Goal: Transaction & Acquisition: Purchase product/service

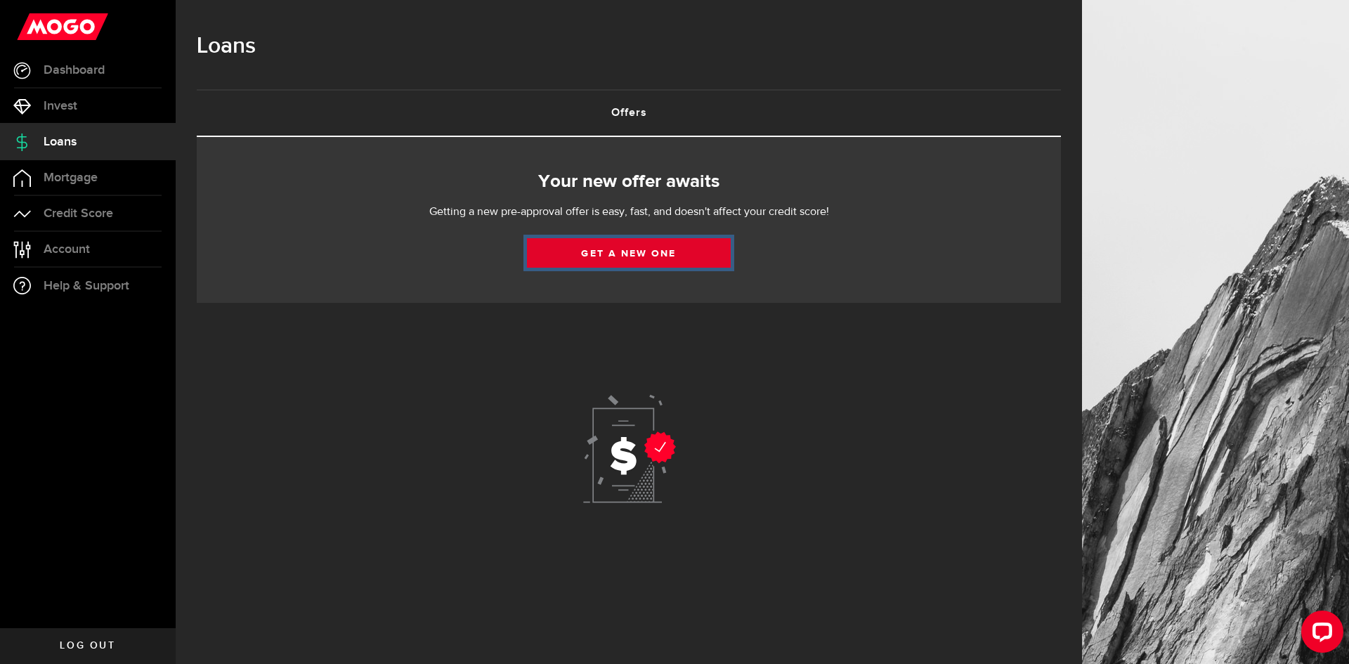
click at [649, 262] on link "Get a new one" at bounding box center [629, 253] width 204 height 30
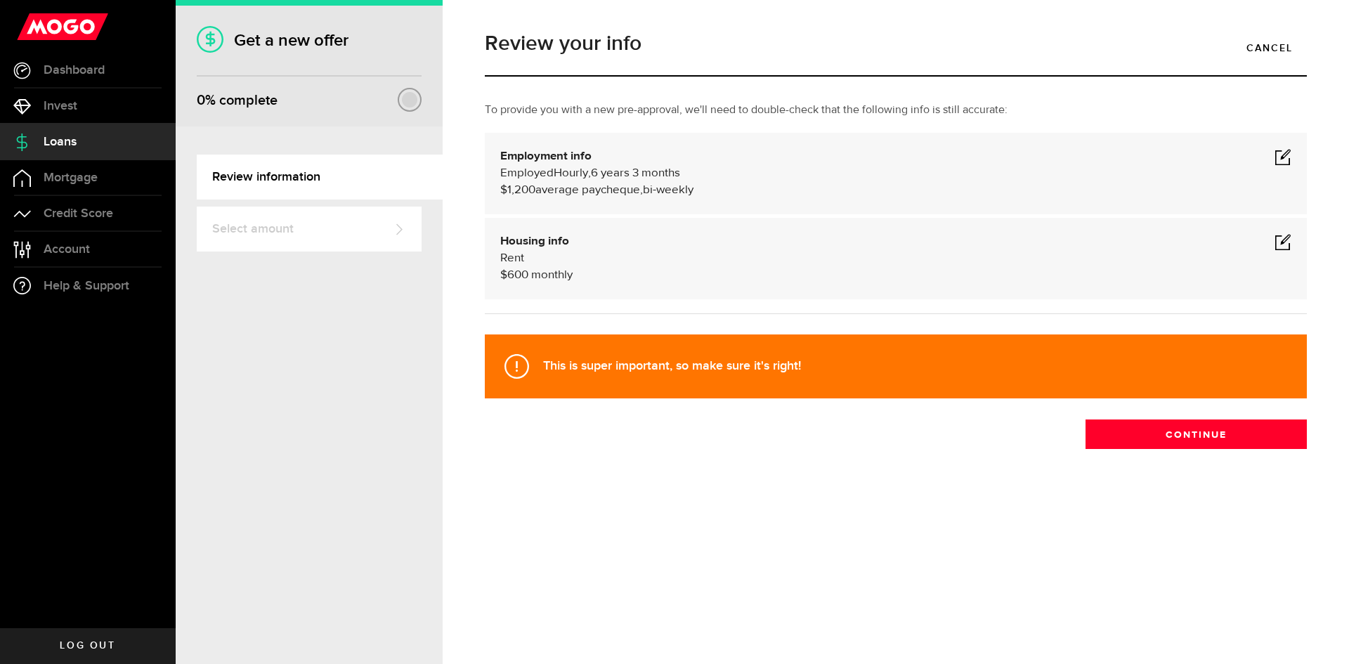
click at [405, 100] on div at bounding box center [409, 99] width 15 height 15
click at [1218, 431] on button "Continue" at bounding box center [1196, 435] width 221 height 30
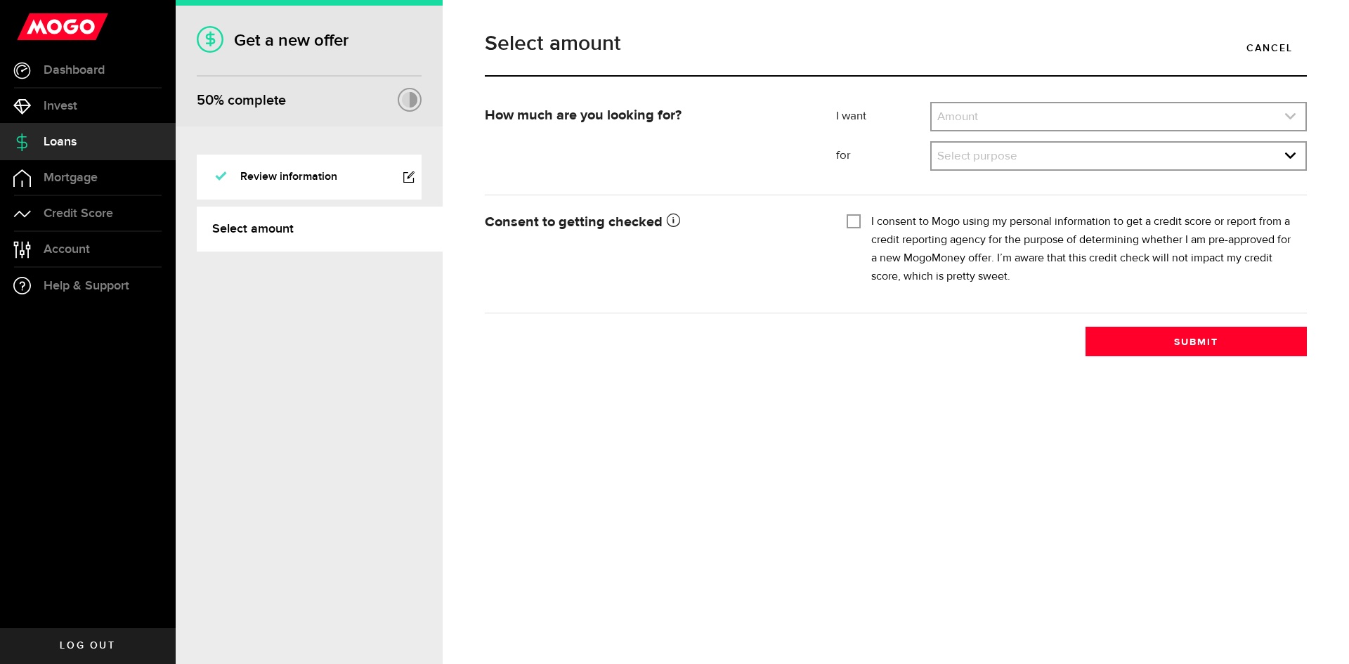
click at [1031, 108] on link "expand select" at bounding box center [1119, 116] width 374 height 27
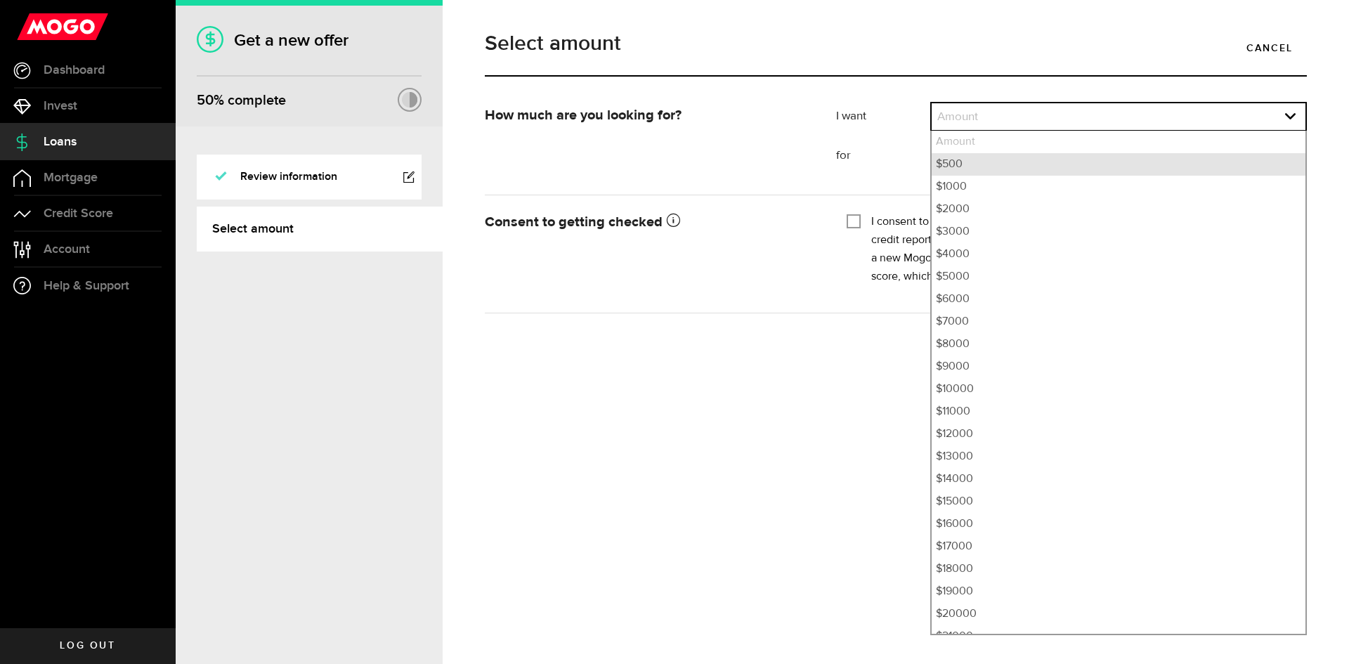
click at [1006, 162] on li "$500" at bounding box center [1119, 164] width 374 height 22
select select "500"
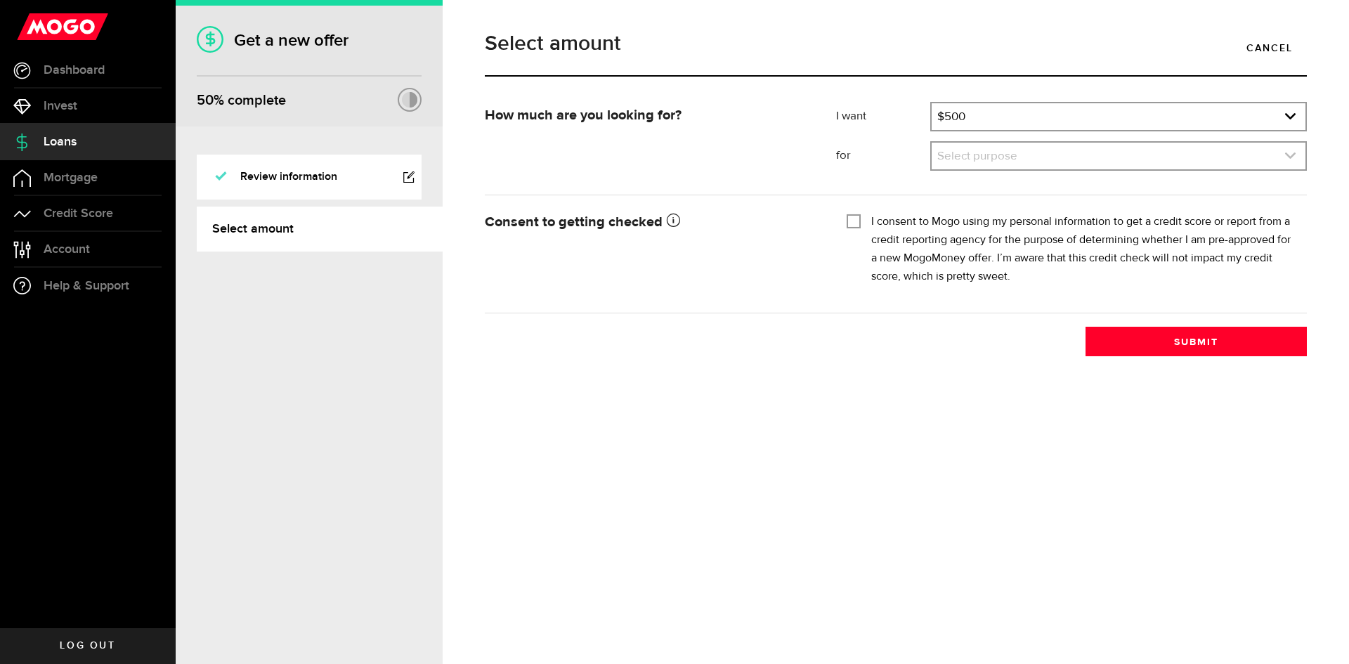
click at [1006, 161] on link "expand select" at bounding box center [1119, 156] width 374 height 27
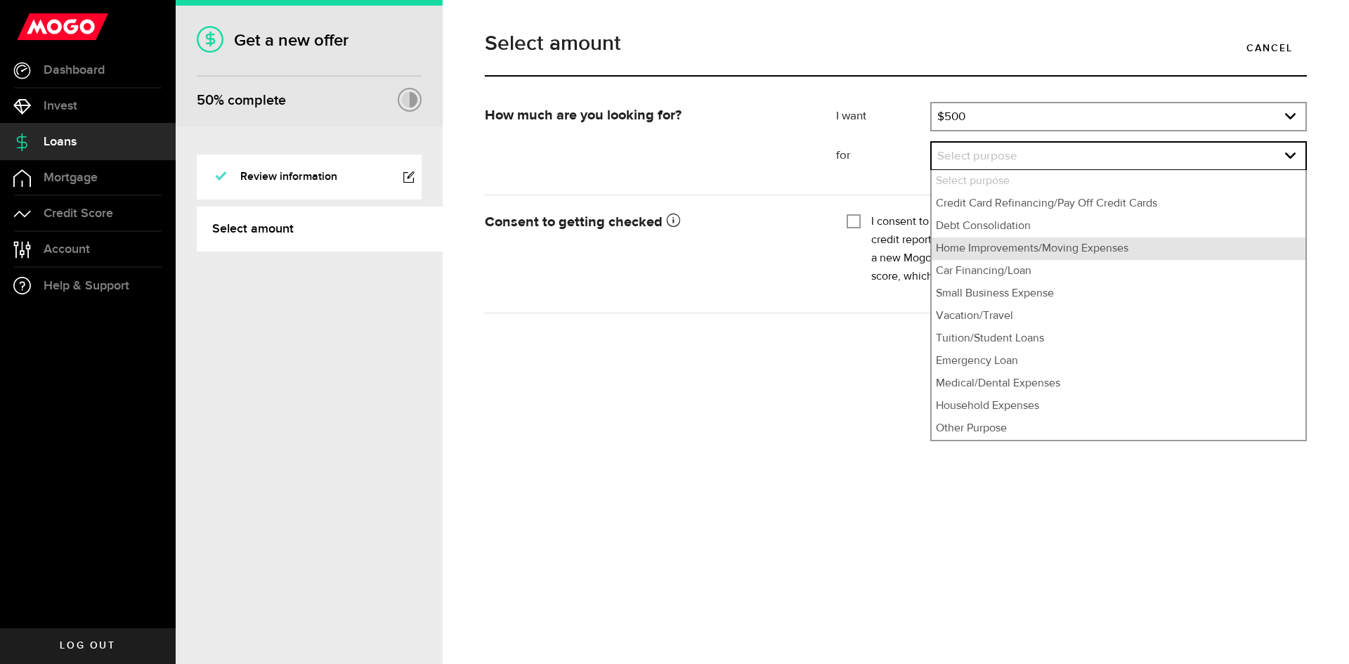
click at [1003, 254] on li "Home Improvements/Moving Expenses" at bounding box center [1119, 249] width 374 height 22
select select "Home Improvements/Moving Expenses"
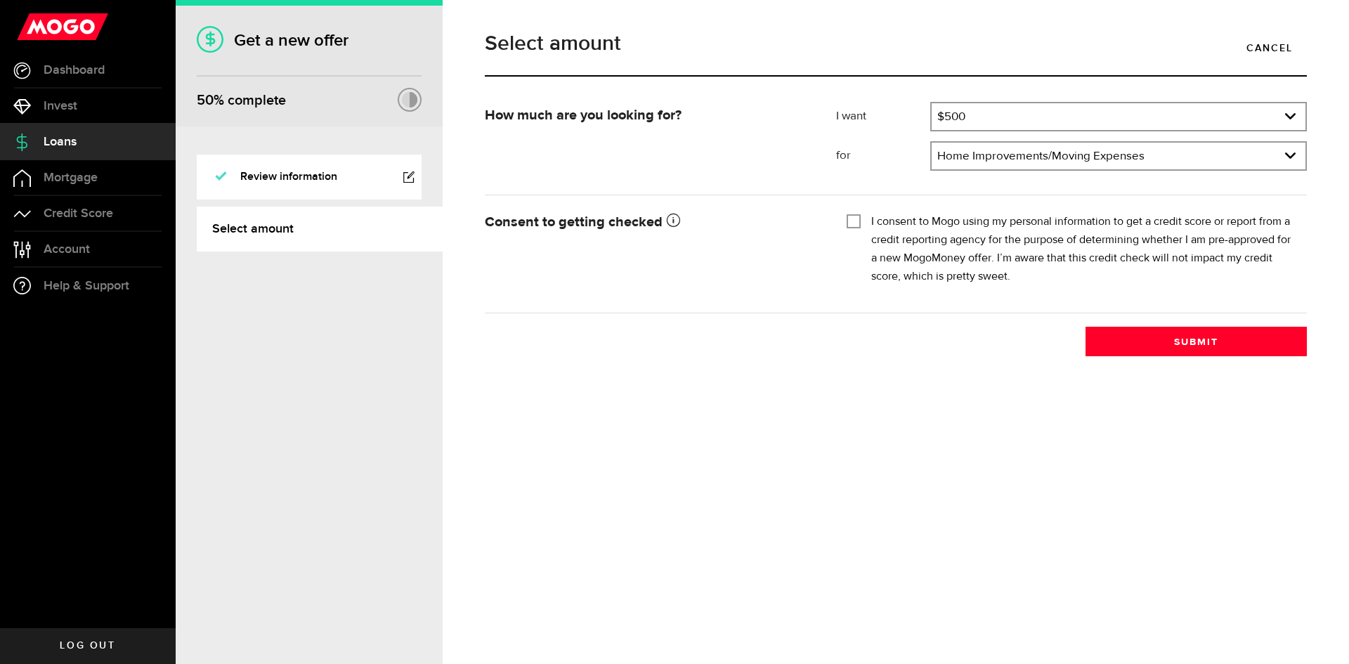
click at [857, 224] on input "I consent to Mogo using my personal information to get a credit score or report…" at bounding box center [854, 220] width 14 height 14
checkbox input "true"
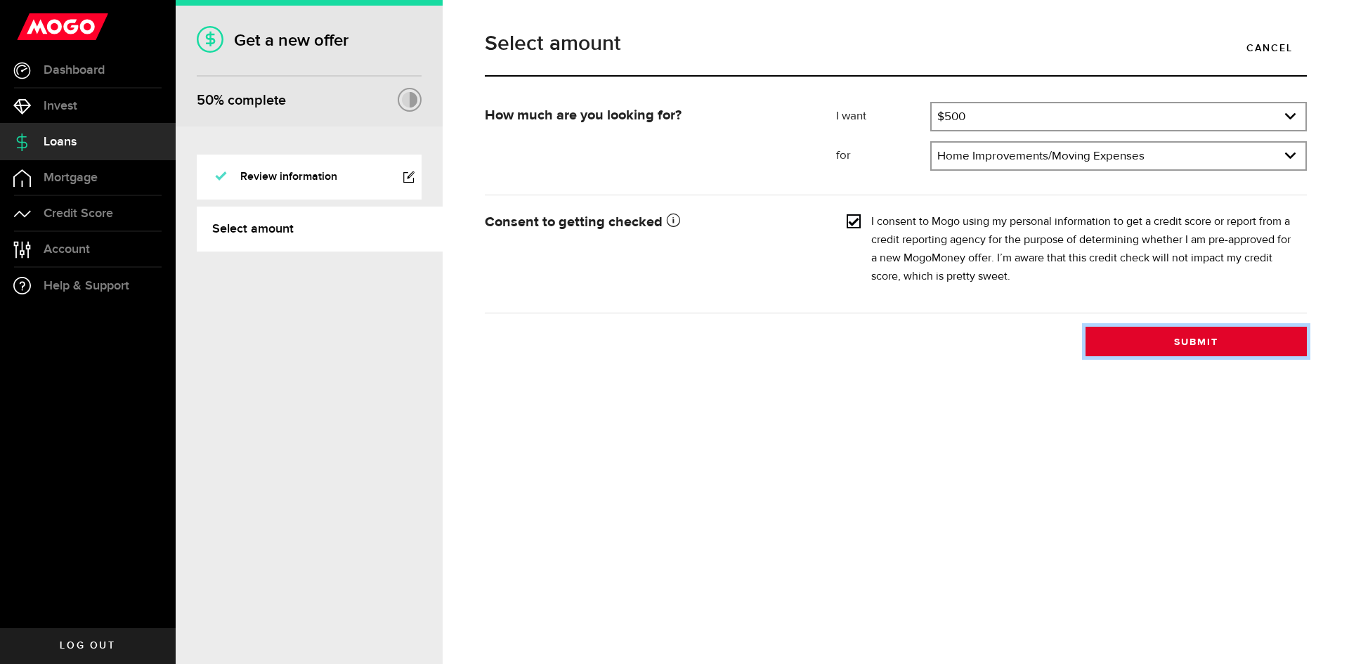
click at [1161, 339] on button "Submit" at bounding box center [1196, 342] width 221 height 30
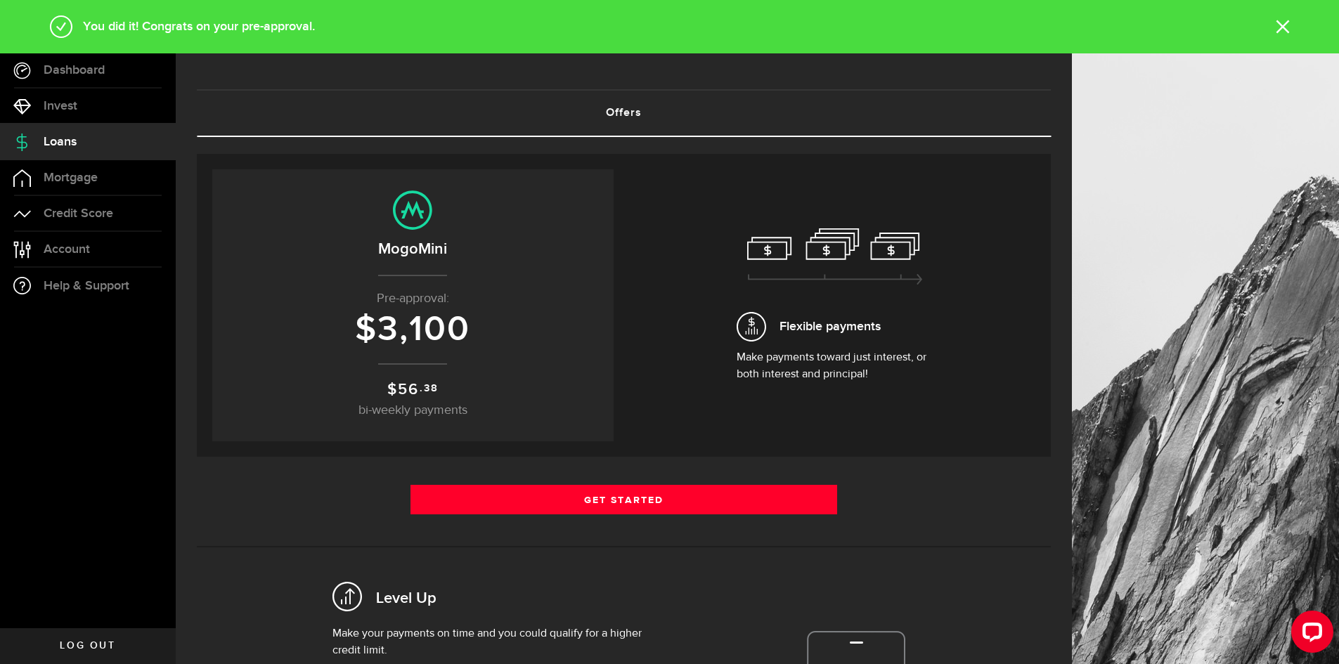
click at [422, 387] on sup ".38" at bounding box center [429, 388] width 18 height 15
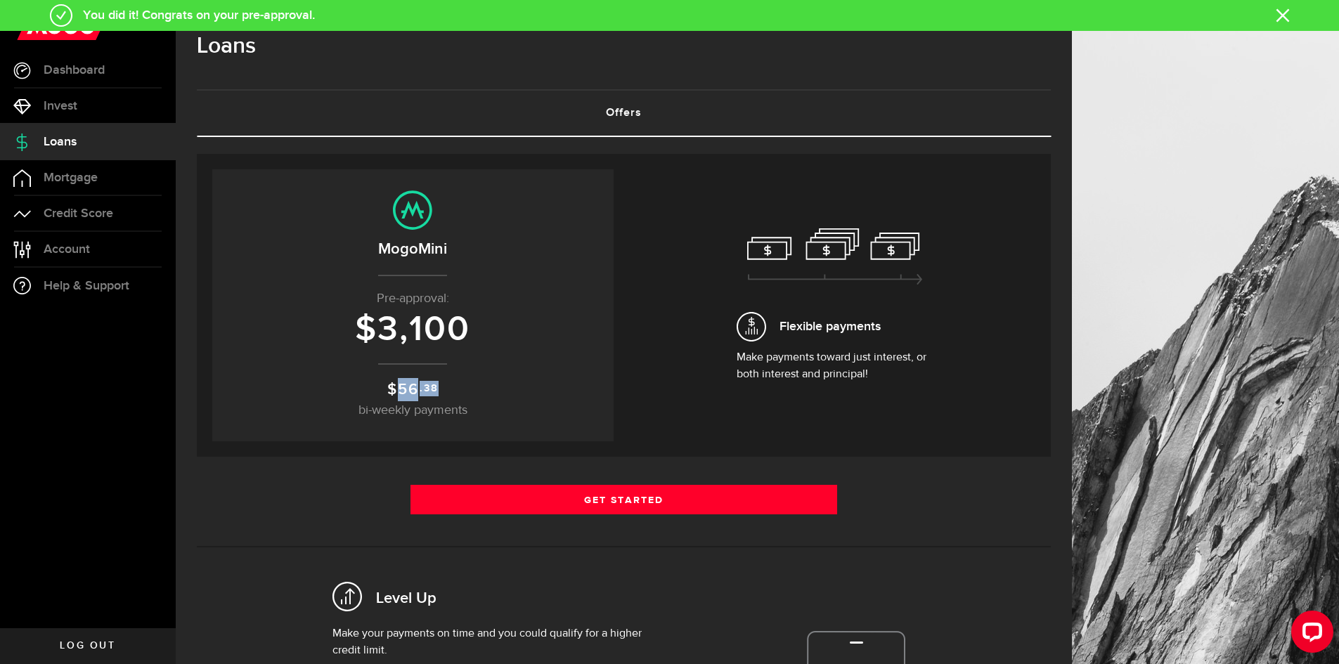
click at [422, 387] on sup ".38" at bounding box center [429, 388] width 18 height 15
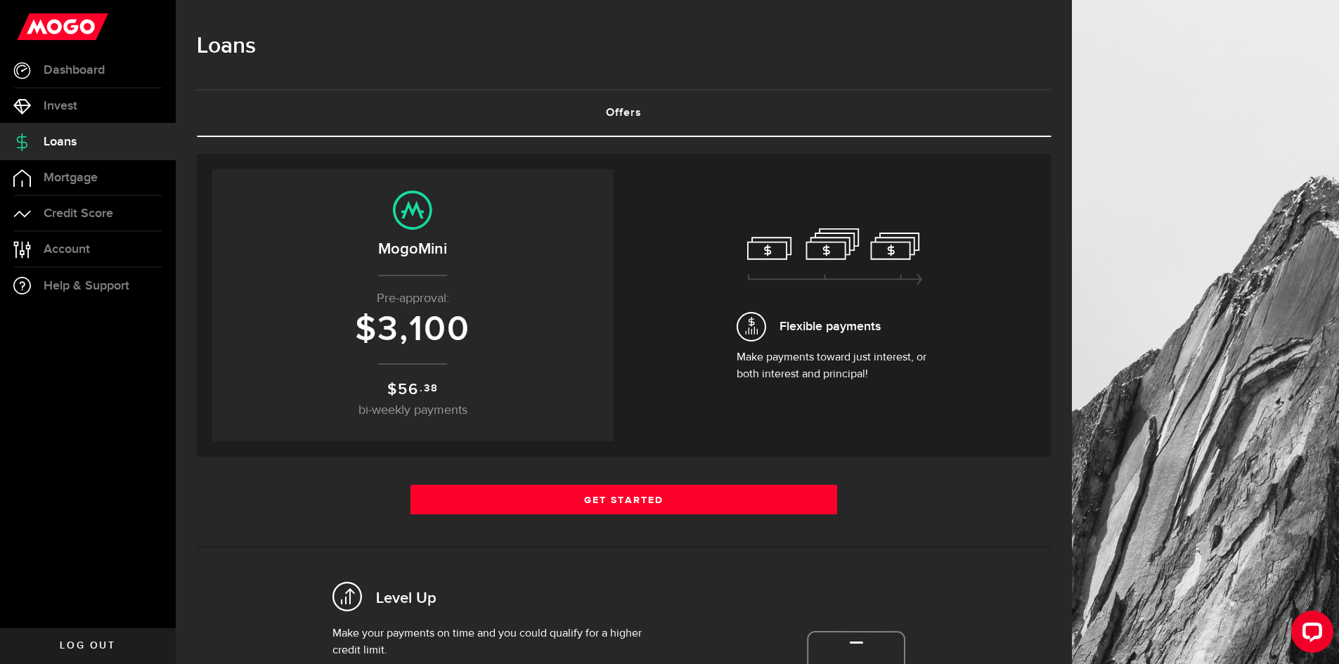
click at [463, 392] on p "$ 56 .38 bi-weekly payments" at bounding box center [412, 399] width 373 height 42
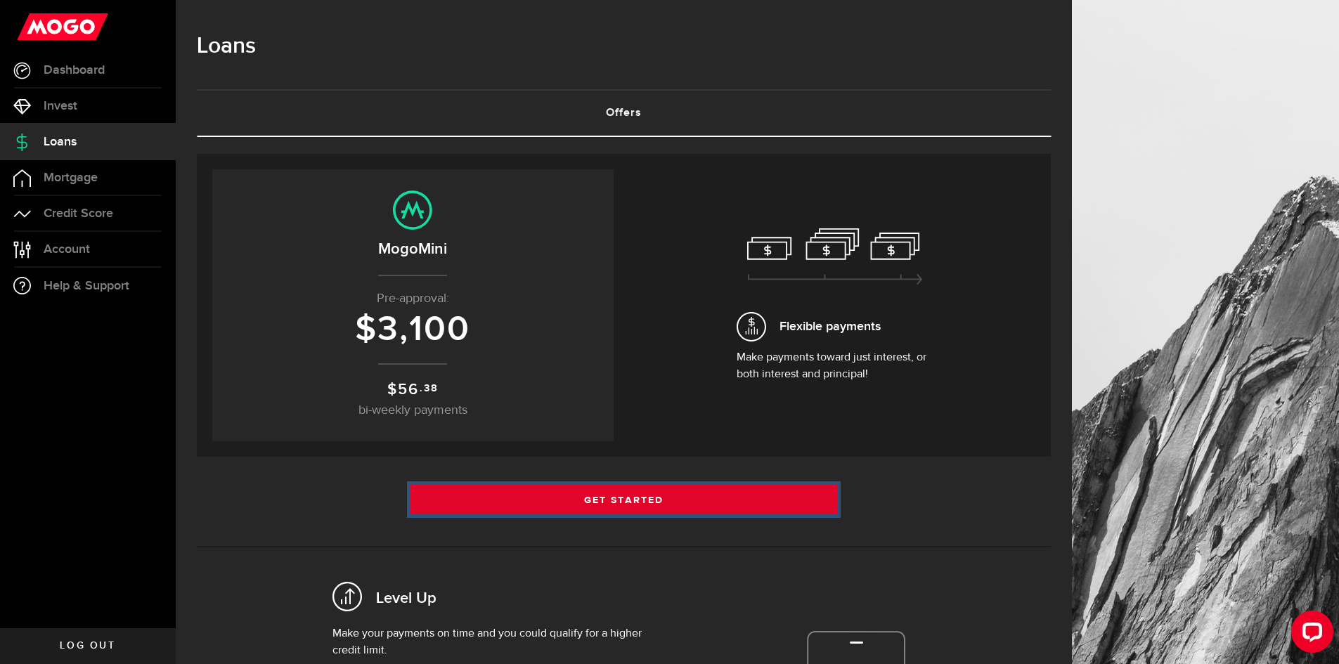
click at [576, 500] on link "Get Started" at bounding box center [623, 500] width 427 height 30
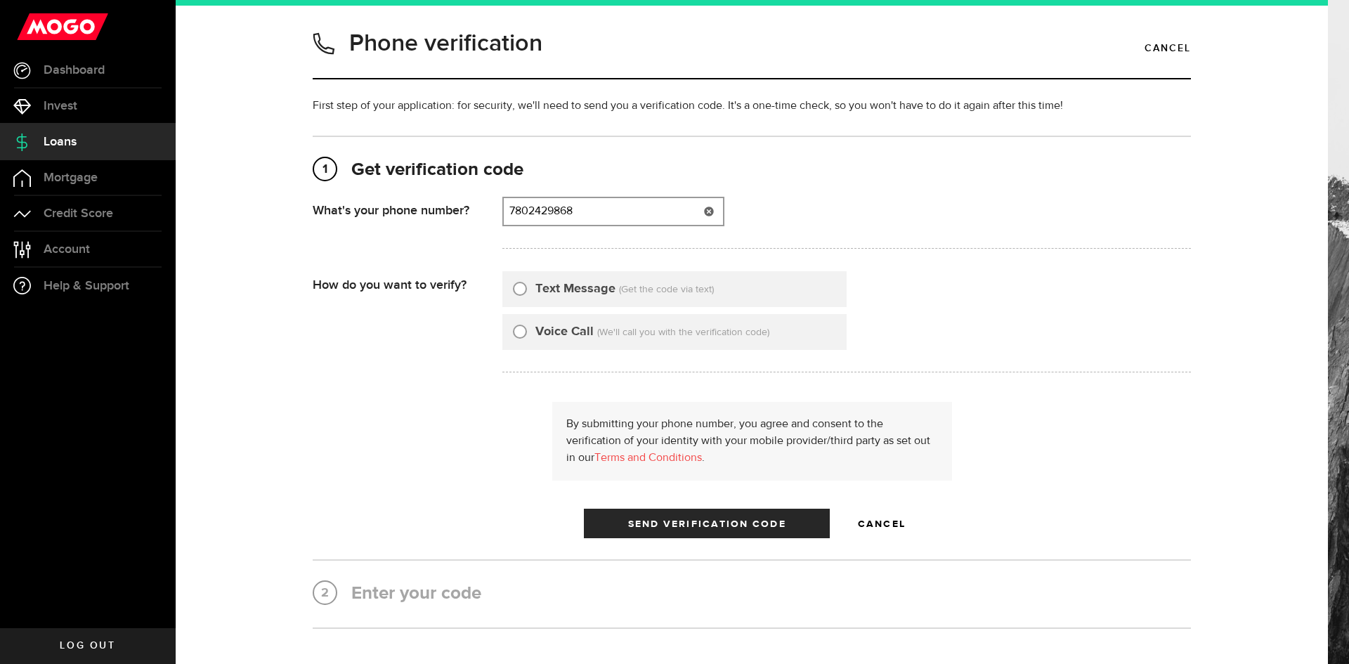
type input "7802429868"
click at [521, 291] on input "Text Message" at bounding box center [520, 287] width 14 height 14
radio input "true"
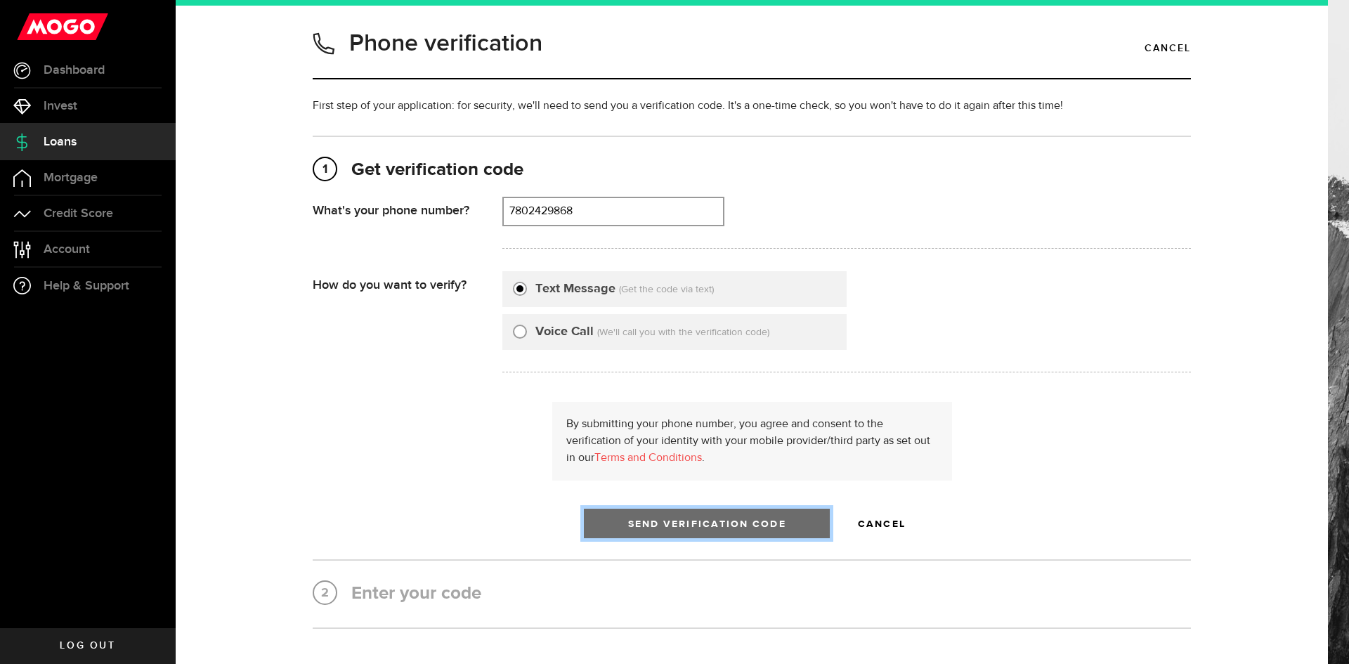
click at [798, 528] on button "Send Verification Code" at bounding box center [707, 524] width 246 height 30
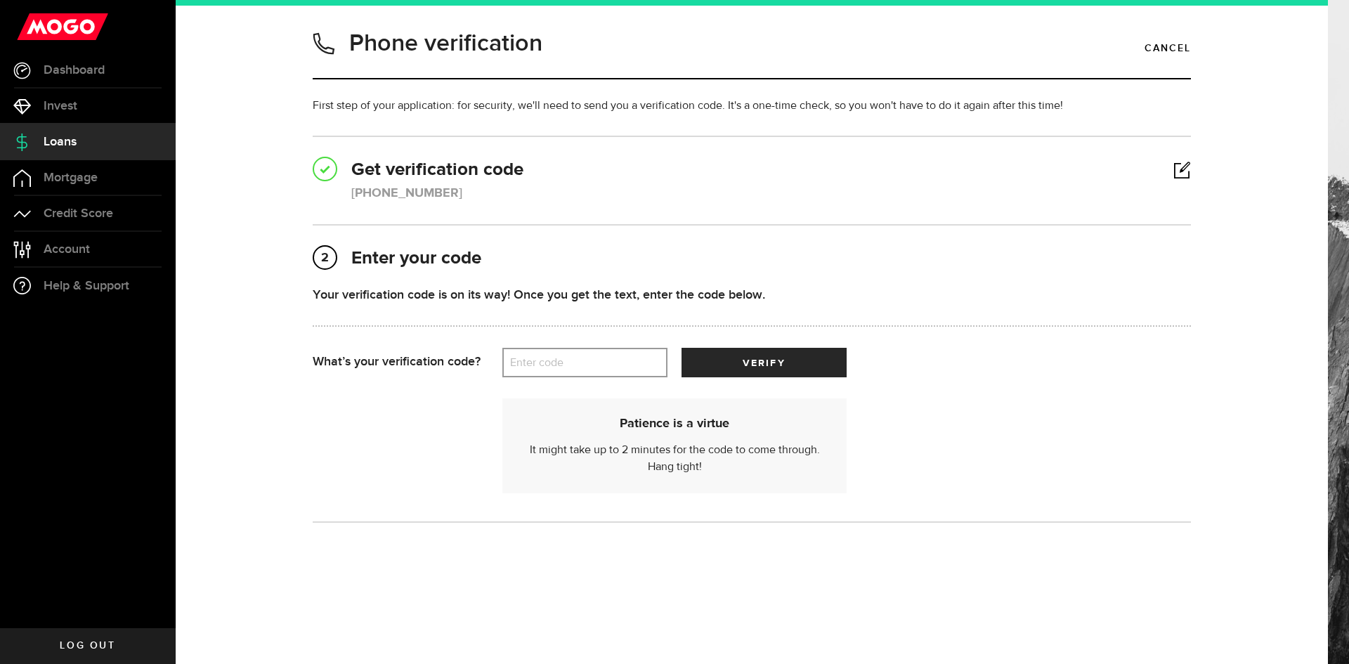
click at [613, 370] on label "Enter code" at bounding box center [585, 363] width 165 height 29
click at [613, 370] on input "Enter code" at bounding box center [585, 363] width 165 height 30
click at [679, 451] on div "Patience is a virtue It might take up to 2 minutes for the code to come through…" at bounding box center [674, 446] width 309 height 60
click at [680, 451] on div "Patience is a virtue It might take up to 2 minutes for the code to come through…" at bounding box center [674, 446] width 309 height 60
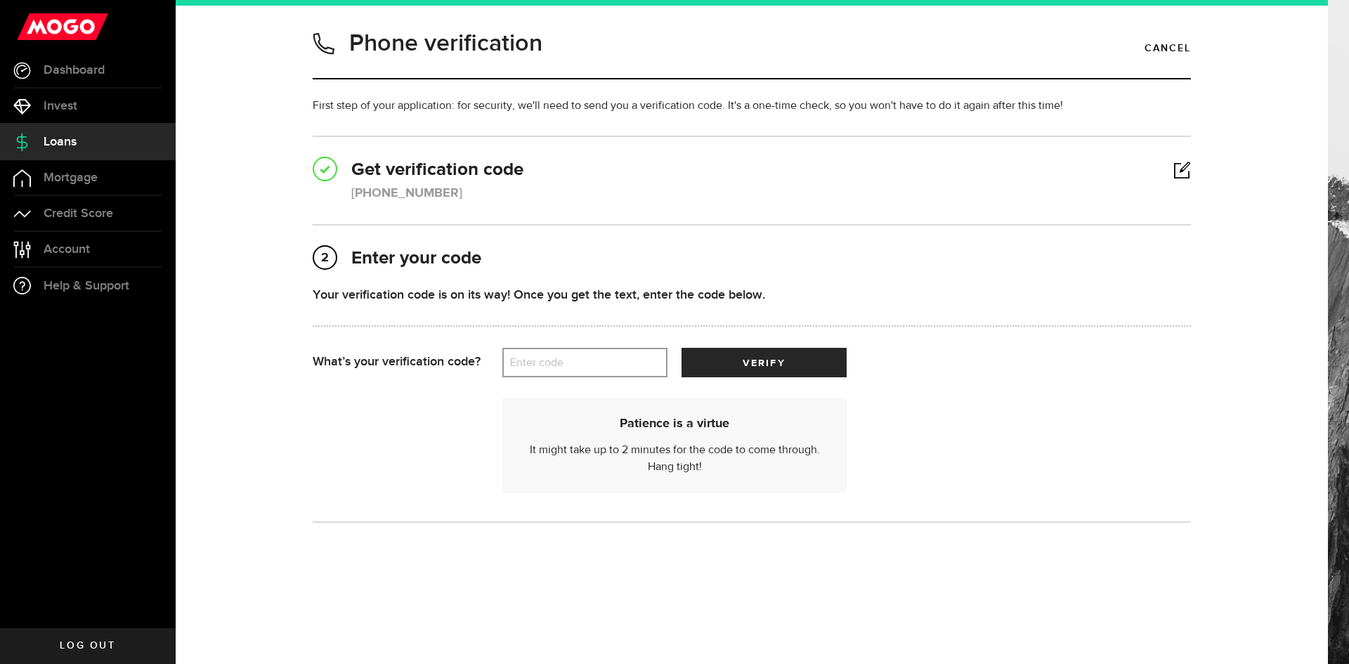
click at [721, 472] on div "Patience is a virtue It might take up to 2 minutes for the code to come through…" at bounding box center [674, 446] width 309 height 60
drag, startPoint x: 292, startPoint y: 42, endPoint x: 634, endPoint y: 42, distance: 342.3
click at [634, 42] on div "Phone verification Cancel First step of your application: for security, we'll n…" at bounding box center [751, 334] width 1089 height 618
click at [634, 42] on header "Phone verification Cancel" at bounding box center [752, 52] width 878 height 54
click at [630, 99] on p "First step of your application: for security, we'll need to send you a verifica…" at bounding box center [752, 106] width 878 height 17
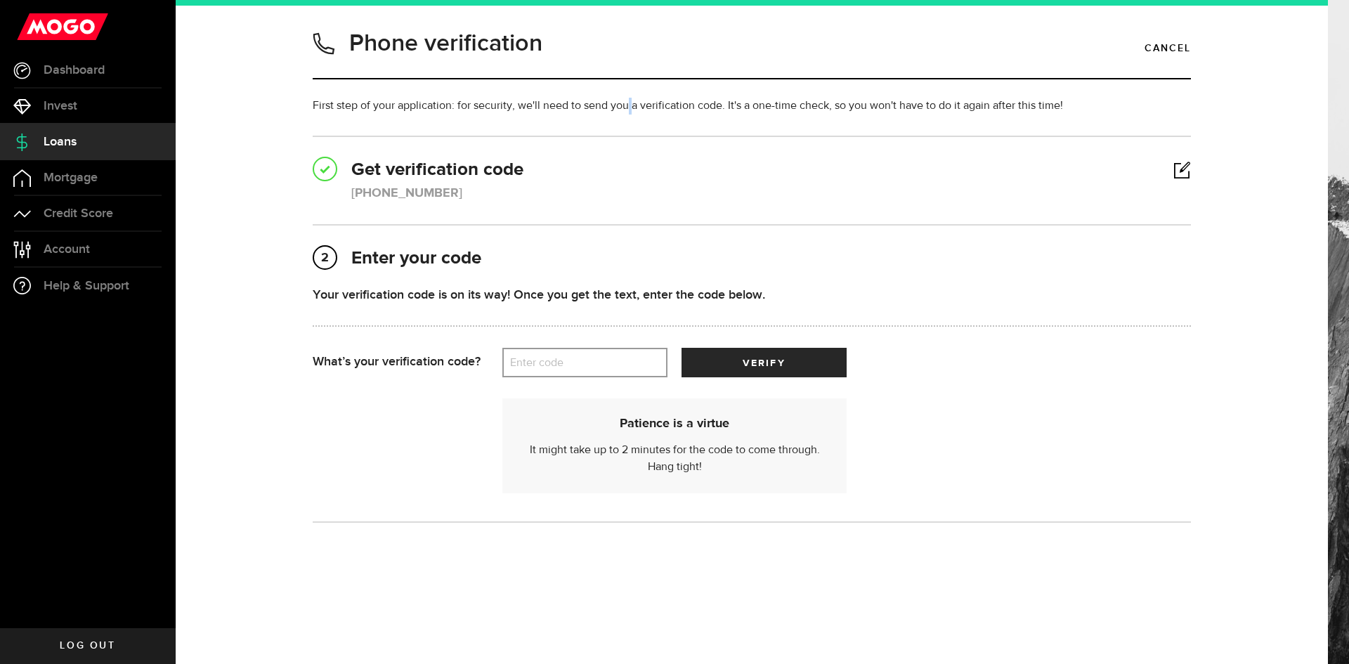
click at [630, 99] on p "First step of your application: for security, we'll need to send you a verifica…" at bounding box center [752, 106] width 878 height 17
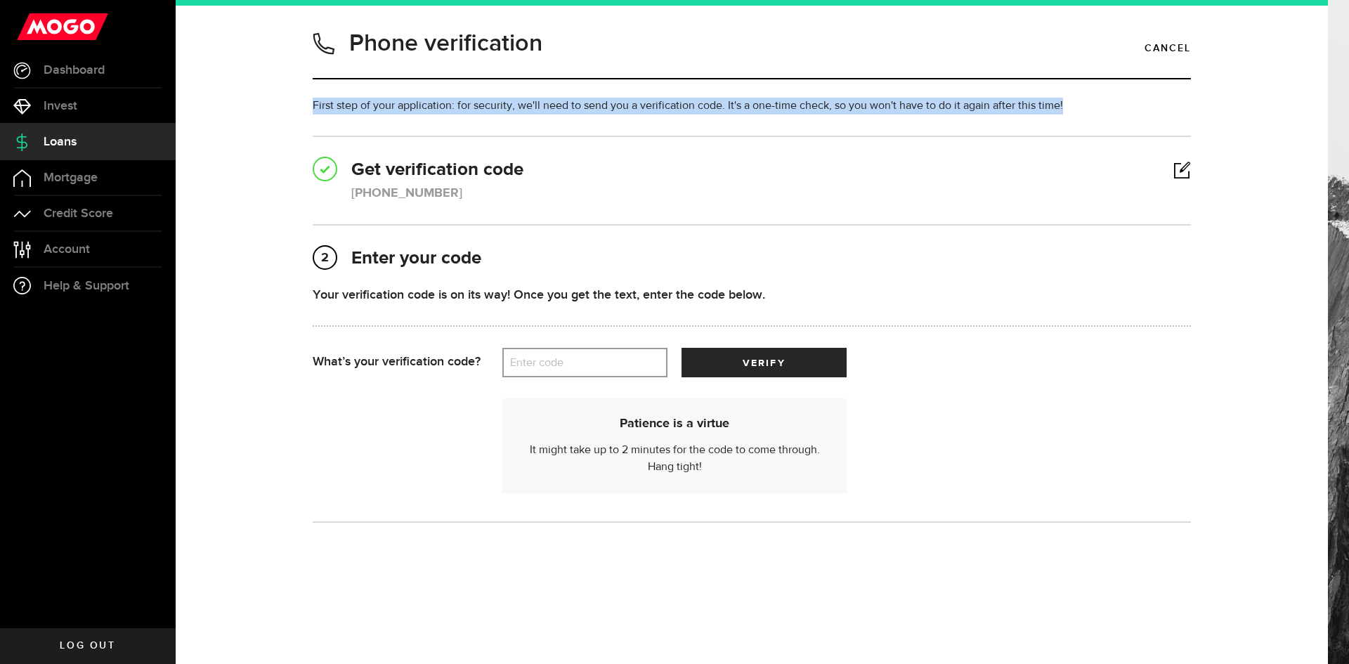
click at [630, 99] on p "First step of your application: for security, we'll need to send you a verifica…" at bounding box center [752, 106] width 878 height 17
click at [647, 108] on p "First step of your application: for security, we'll need to send you a verifica…" at bounding box center [752, 106] width 878 height 17
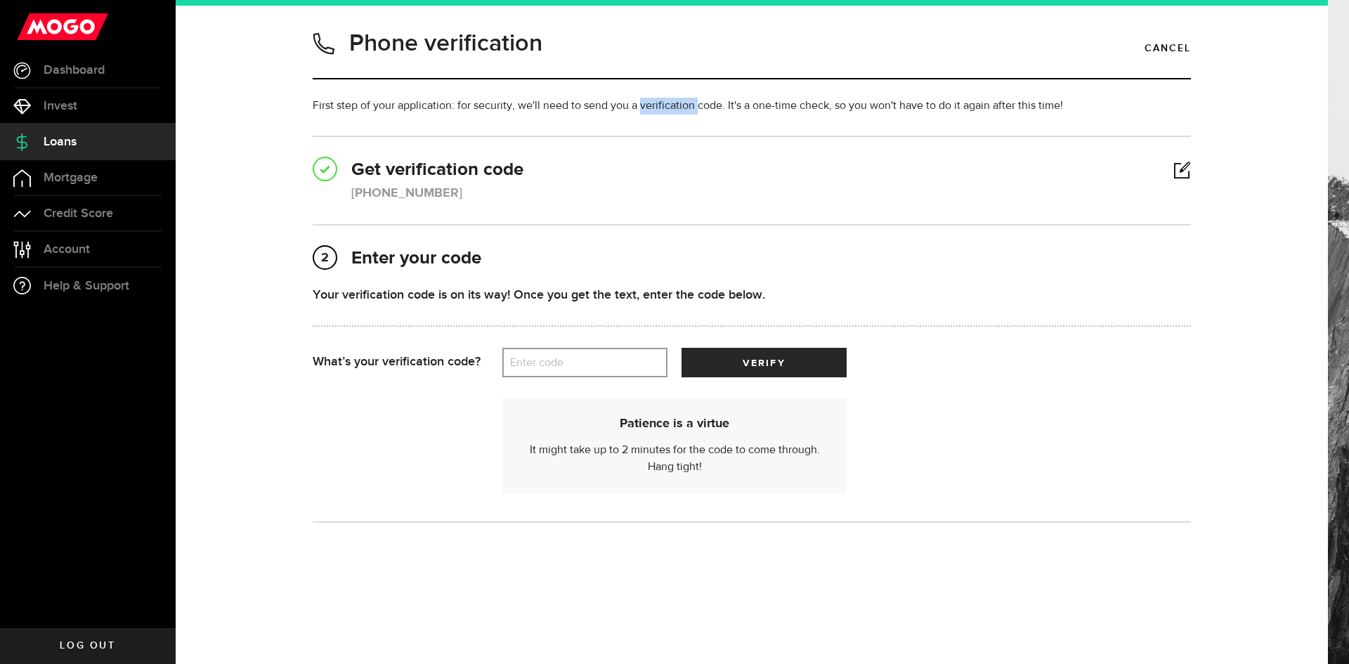
click at [647, 108] on p "First step of your application: for security, we'll need to send you a verifica…" at bounding box center [752, 106] width 878 height 17
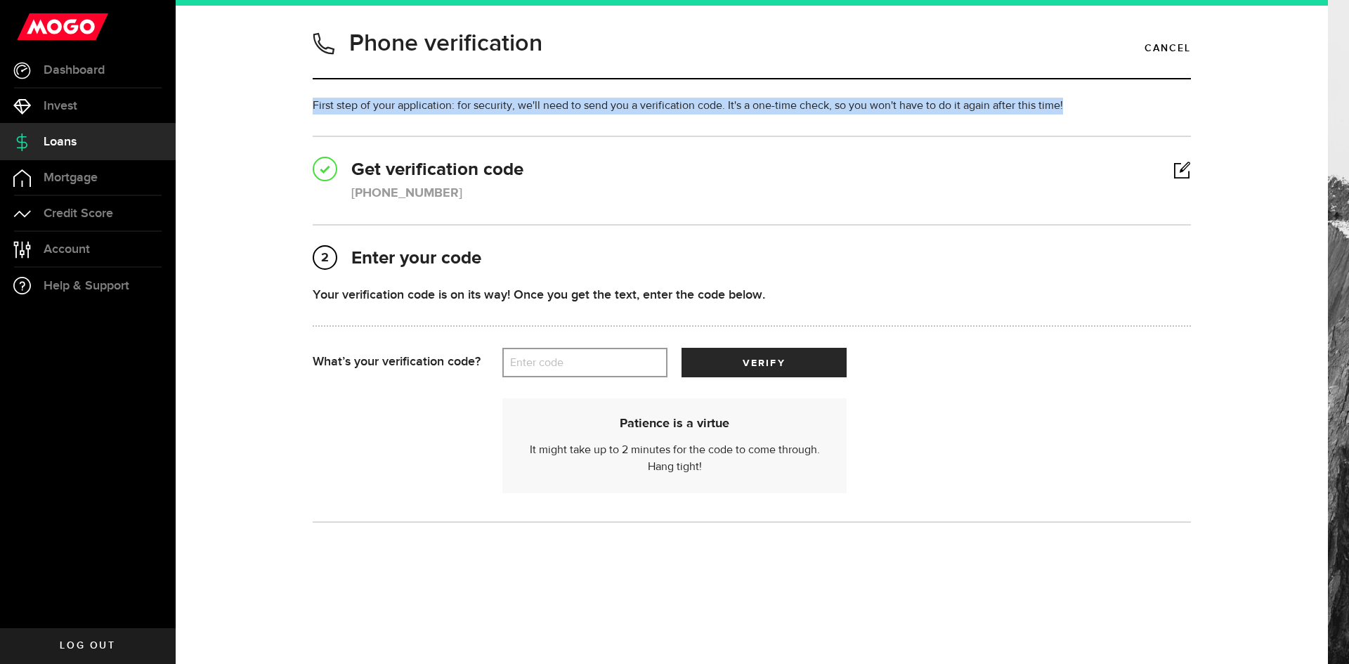
click at [647, 108] on p "First step of your application: for security, we'll need to send you a verifica…" at bounding box center [752, 106] width 878 height 17
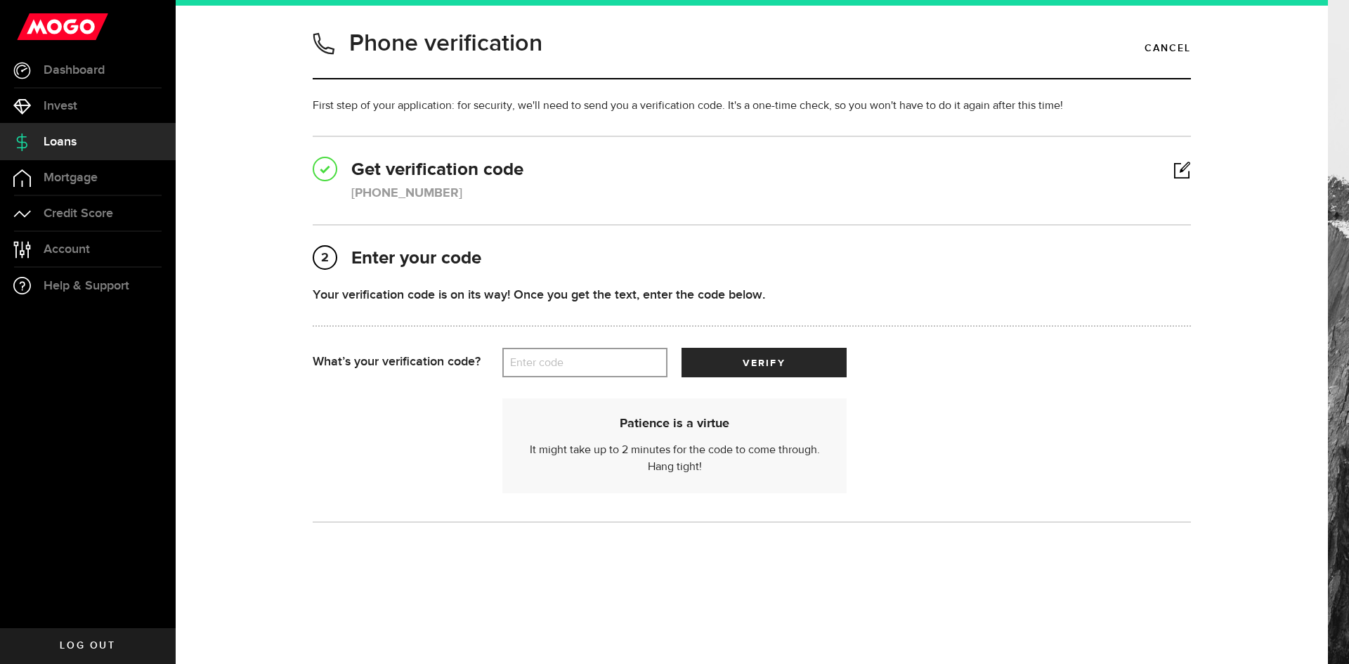
click at [656, 124] on div "Phone verification Cancel First step of your application: for security, we'll n…" at bounding box center [752, 298] width 900 height 547
click at [557, 366] on label "Enter code" at bounding box center [585, 363] width 165 height 29
click at [557, 366] on input "Enter code" at bounding box center [585, 363] width 165 height 30
click at [606, 447] on link "Try a voice call" at bounding box center [607, 450] width 73 height 11
